Goal: Task Accomplishment & Management: Complete application form

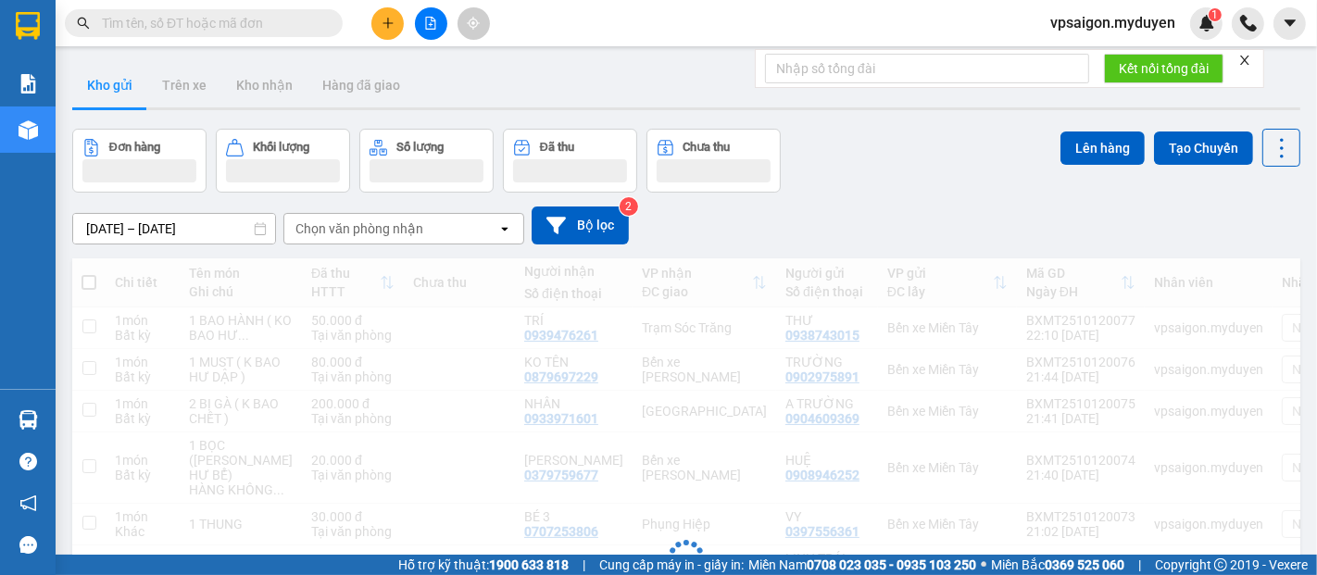
click at [381, 23] on icon "plus" at bounding box center [387, 23] width 13 height 13
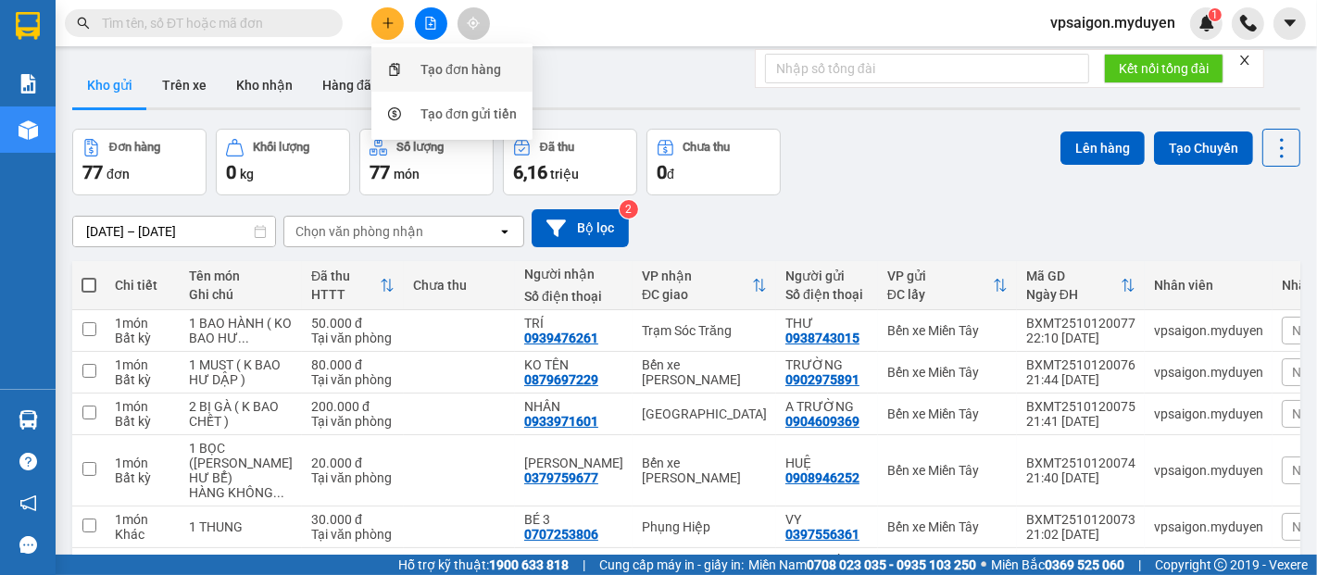
click at [410, 72] on div "Tạo đơn hàng" at bounding box center [451, 69] width 139 height 35
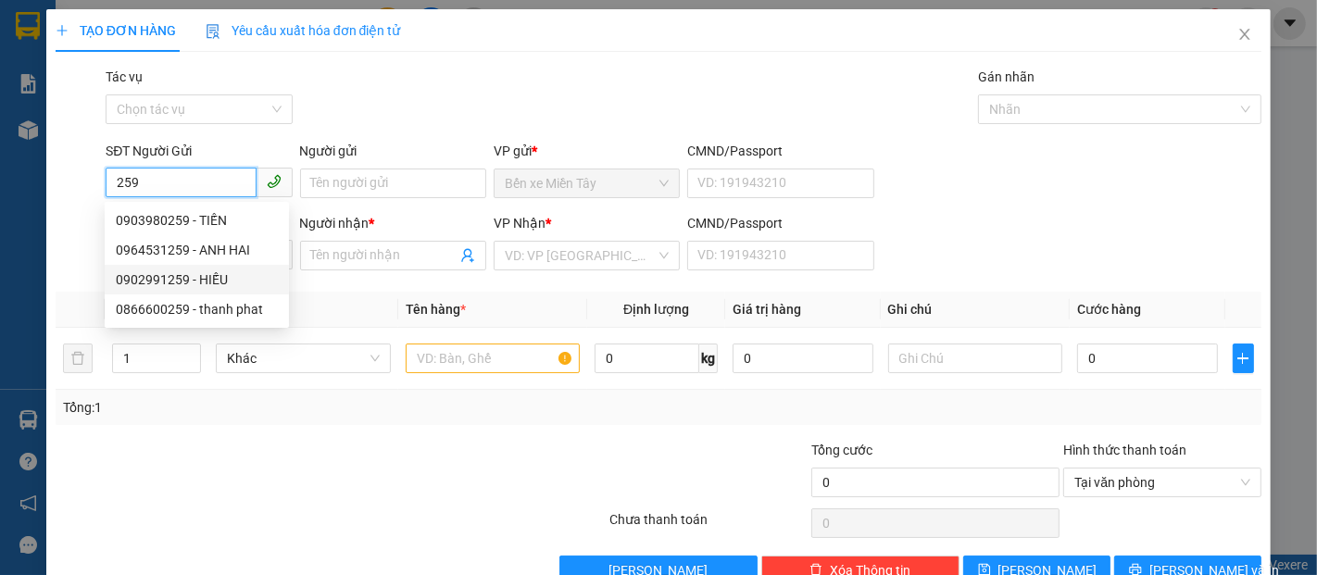
drag, startPoint x: 215, startPoint y: 274, endPoint x: 215, endPoint y: 257, distance: 16.7
click at [215, 274] on div "0902991259 - HIẾU" at bounding box center [197, 279] width 162 height 20
type input "0902991259"
type input "HIẾU"
type input "0916661252"
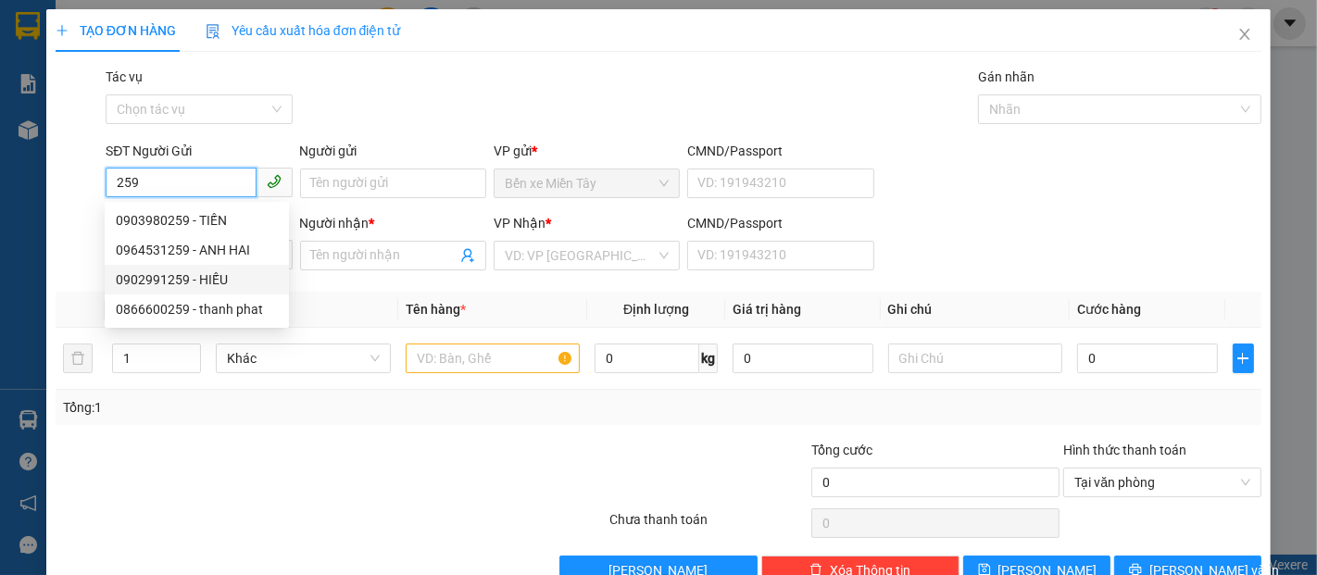
type input "NGA ĐẠi NGÃI"
type input "30.000"
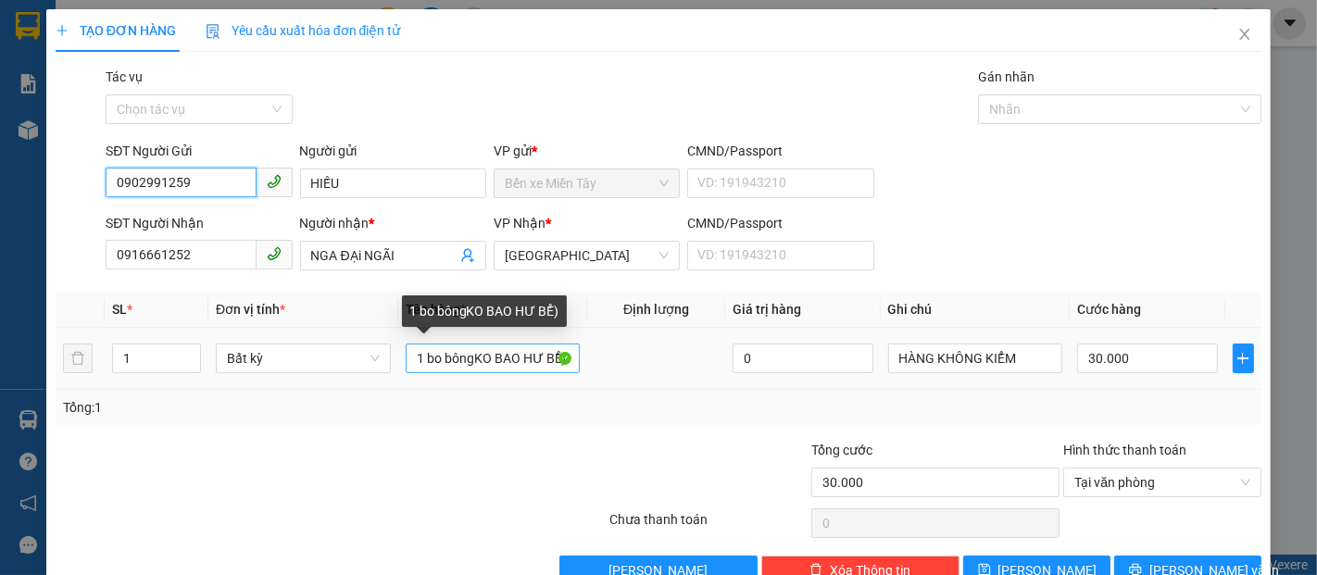
type input "0902991259"
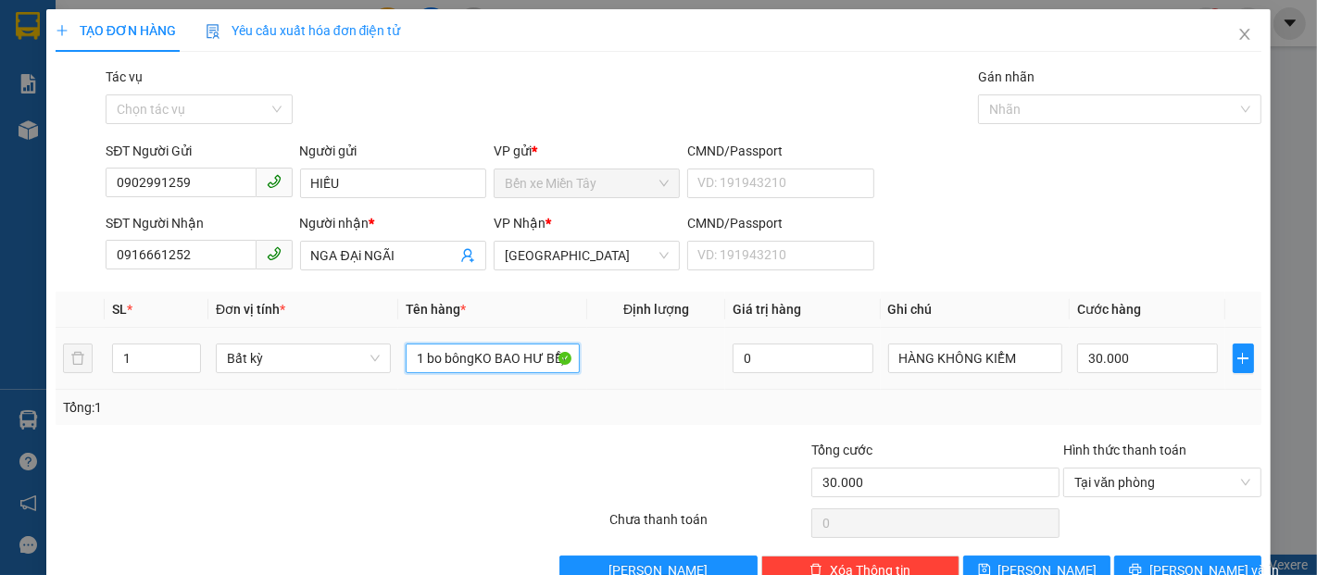
drag, startPoint x: 404, startPoint y: 357, endPoint x: 634, endPoint y: 356, distance: 230.5
click at [634, 356] on tr "1 Bất kỳ 1 bo bôngKO BAO HƯ BỂ) 0 HÀNG KHÔNG KIỂM 30.000" at bounding box center [658, 359] width 1205 height 62
type input "2 KIỆN BÔNG (K BAO HƯ GÃY )"
click at [1096, 357] on input "30.000" at bounding box center [1147, 358] width 140 height 30
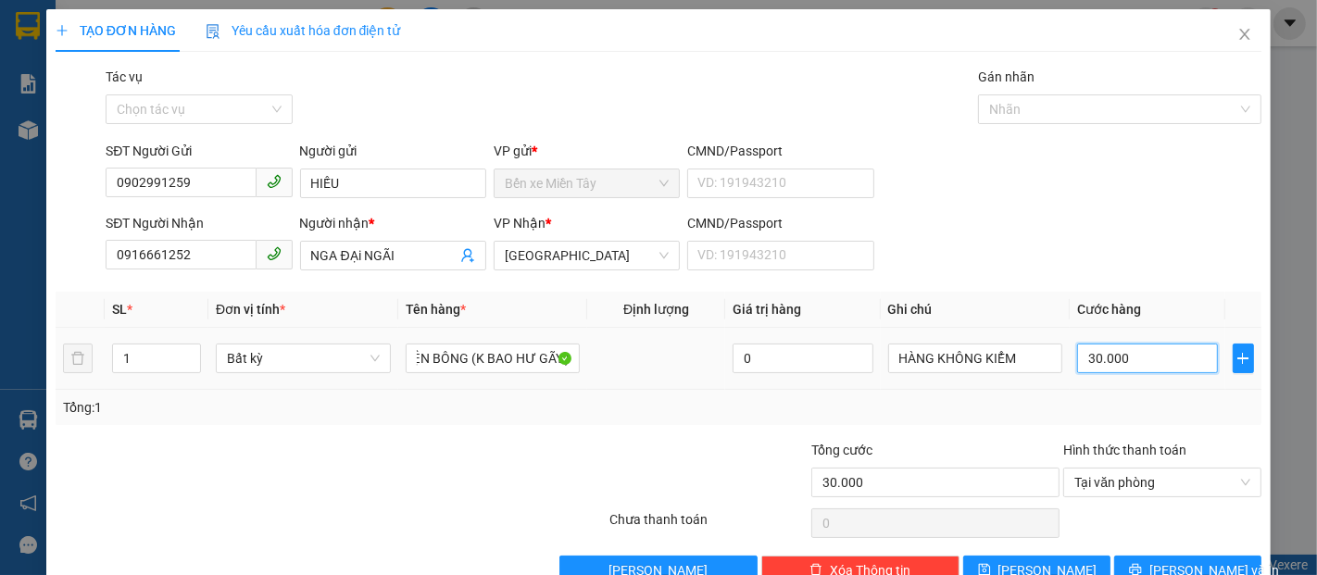
scroll to position [0, 0]
type input "2"
type input "23"
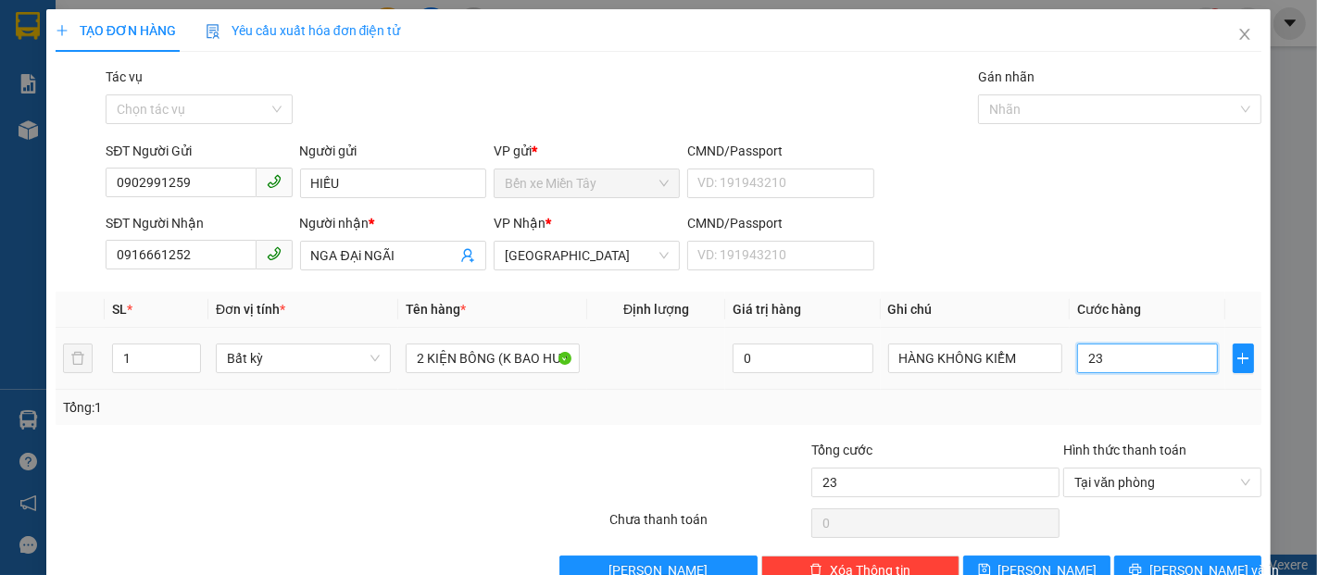
type input "230"
type input "2.300"
type input "23.000"
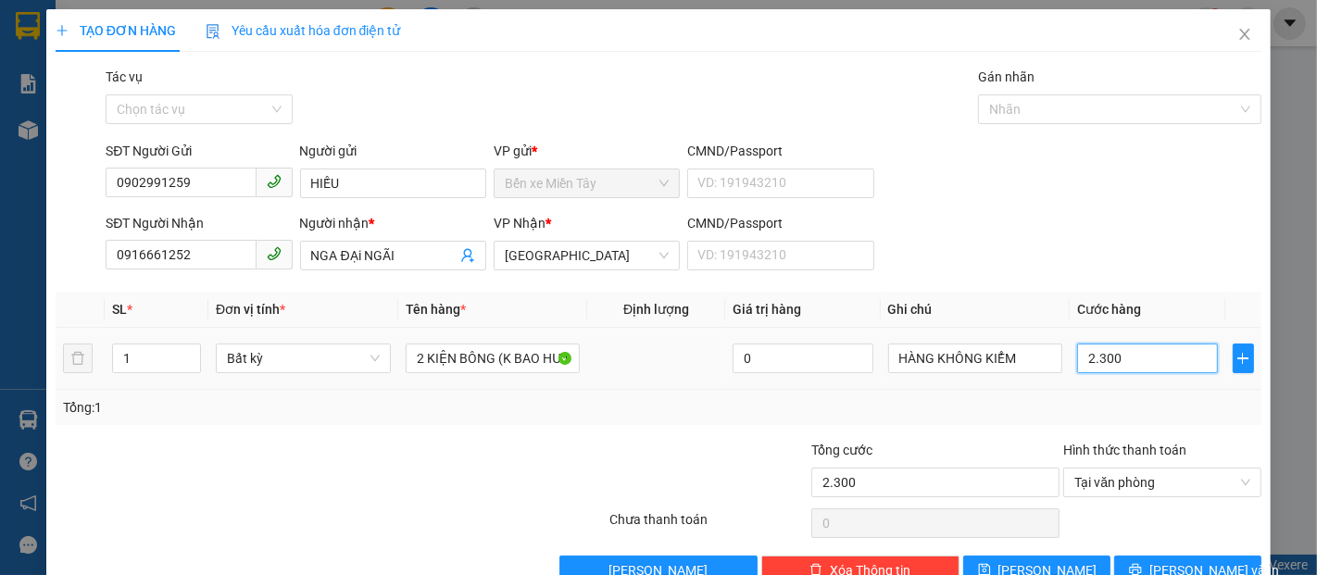
type input "23.000"
type input "230.000"
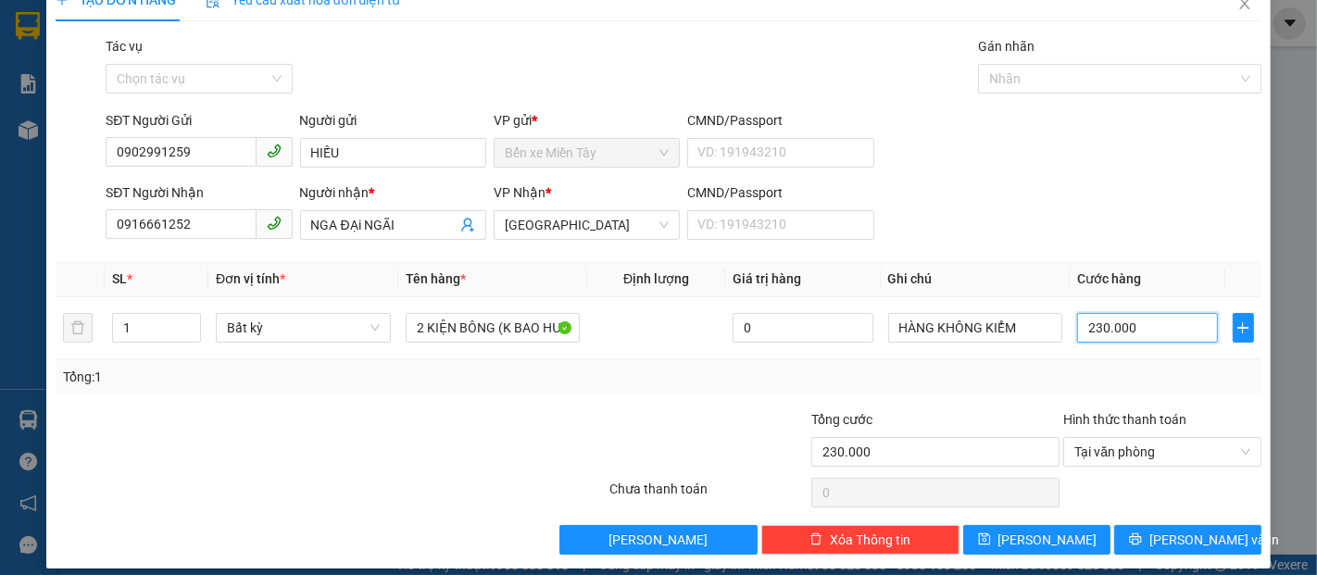
scroll to position [44, 0]
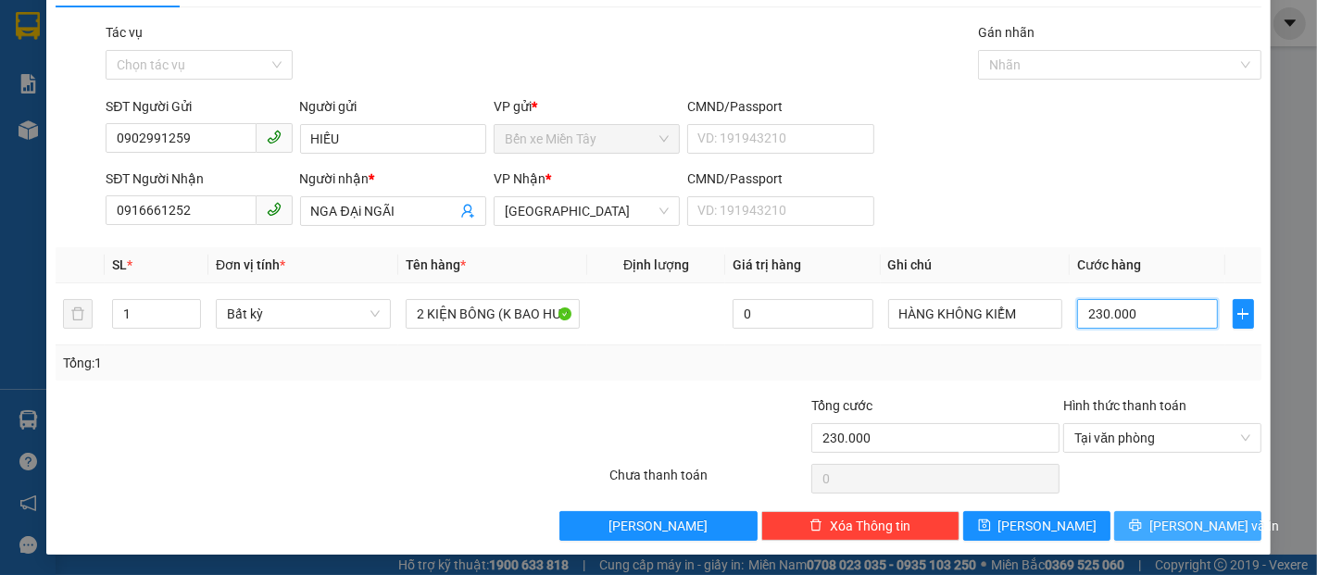
type input "230.000"
click at [1157, 519] on span "[PERSON_NAME] và In" at bounding box center [1214, 526] width 130 height 20
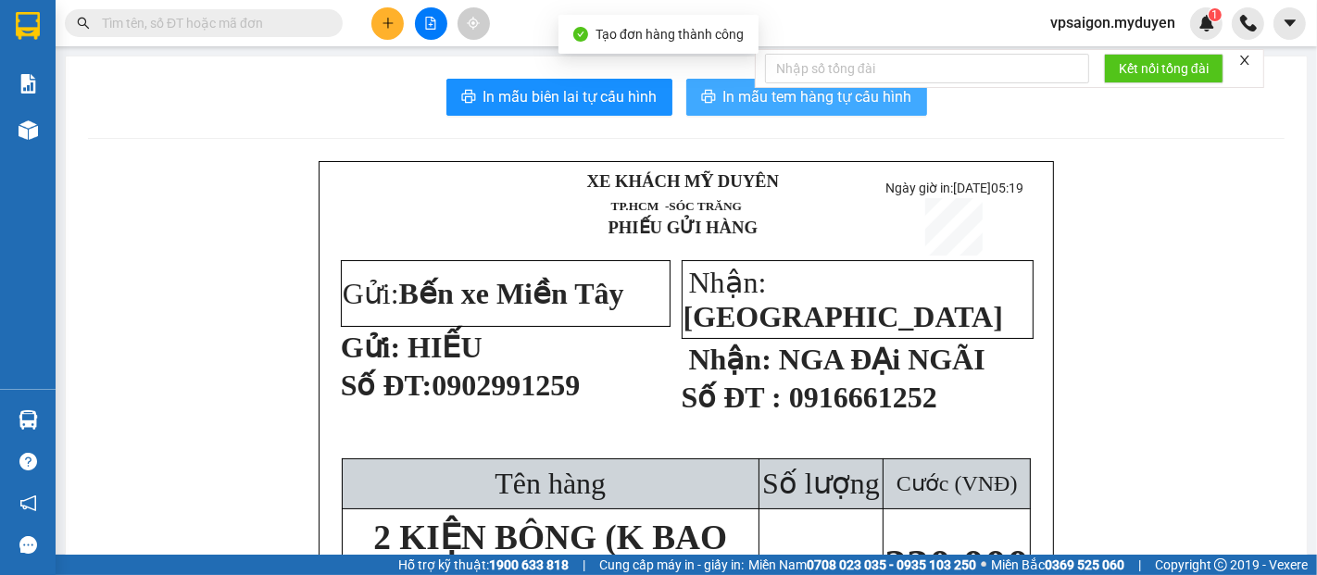
click at [799, 109] on button "In mẫu tem hàng tự cấu hình" at bounding box center [806, 97] width 241 height 37
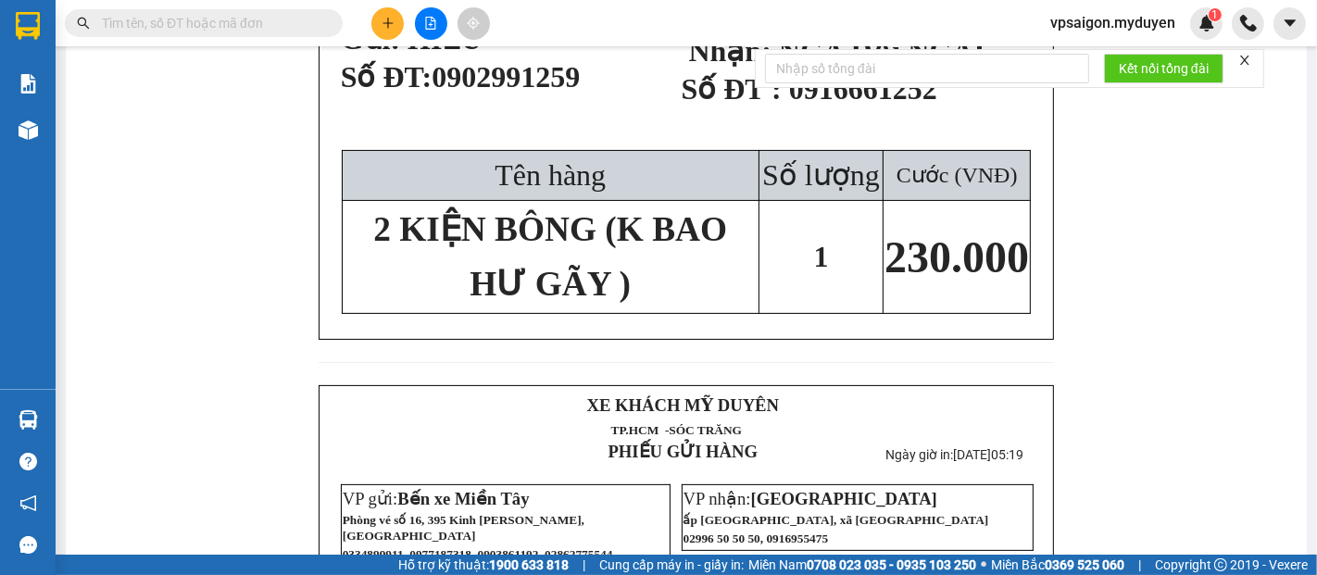
scroll to position [206, 0]
